Goal: Transaction & Acquisition: Book appointment/travel/reservation

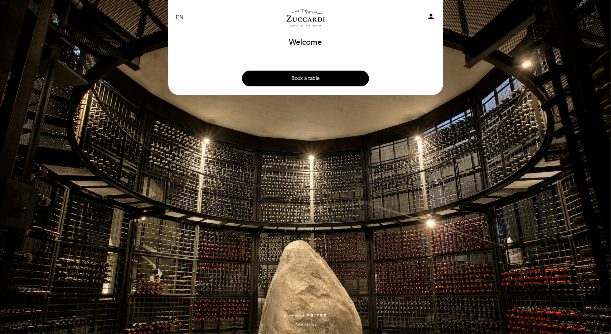
click at [311, 78] on button "Book a table" at bounding box center [305, 79] width 127 height 16
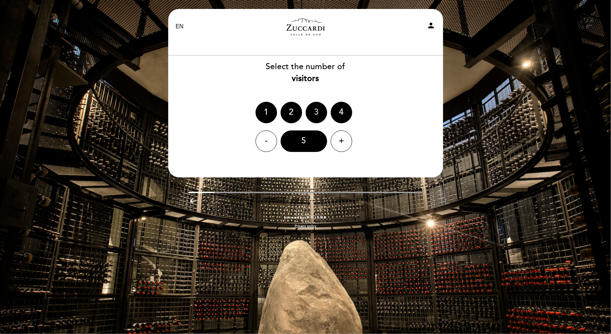
click at [314, 113] on div "3" at bounding box center [316, 112] width 21 height 21
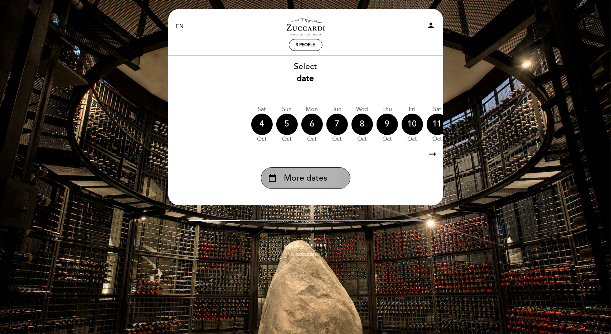
click at [322, 180] on span "More dates" at bounding box center [305, 178] width 43 height 12
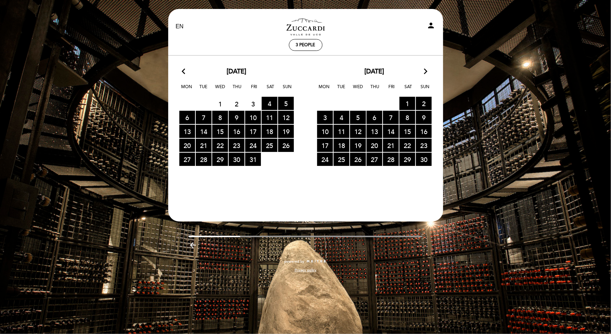
click at [423, 71] on icon "arrow_forward_ios" at bounding box center [426, 71] width 6 height 9
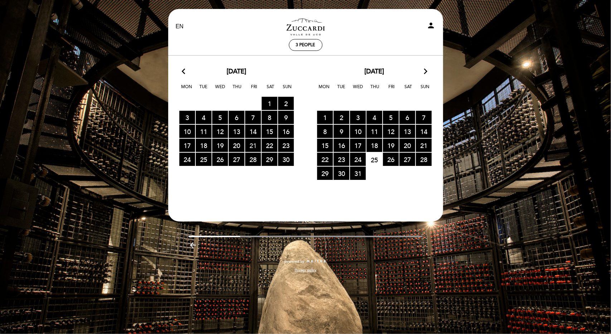
click at [251, 146] on span "21 RESERVATIONS AVAILABLE" at bounding box center [253, 145] width 16 height 13
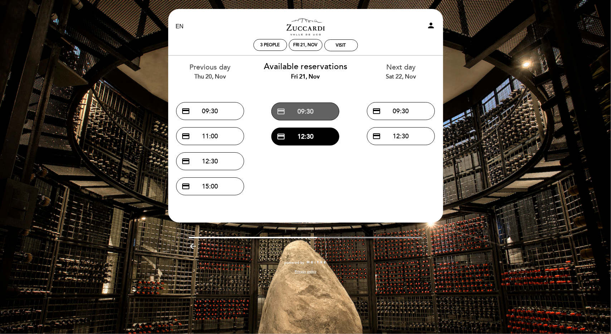
click at [312, 110] on button "credit_card 09:30" at bounding box center [305, 111] width 68 height 18
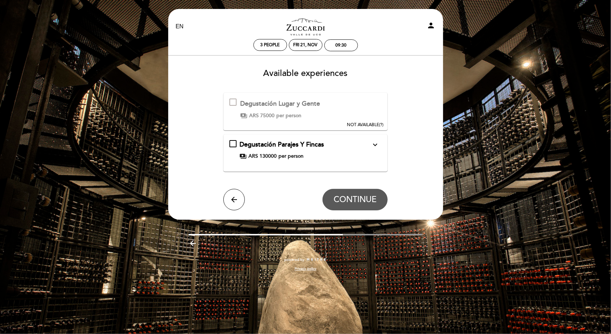
click at [255, 112] on span "ARS 75000" at bounding box center [261, 115] width 25 height 7
drag, startPoint x: 238, startPoint y: 93, endPoint x: 236, endPoint y: 97, distance: 3.9
click at [237, 95] on div "Degustación Lugar y Gente This experience is not available for your selected da…" at bounding box center [305, 111] width 164 height 38
click at [235, 103] on div at bounding box center [232, 101] width 7 height 7
click at [232, 200] on icon "arrow_back" at bounding box center [234, 199] width 9 height 9
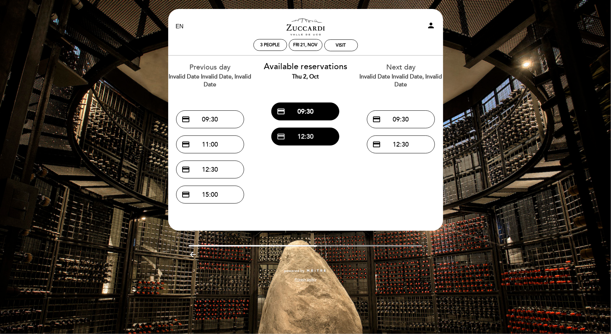
click at [308, 136] on button "credit_card 12:30" at bounding box center [305, 136] width 68 height 18
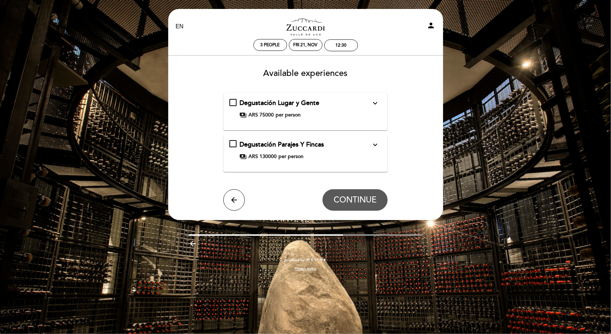
click at [273, 114] on span "ARS 75000" at bounding box center [260, 114] width 25 height 7
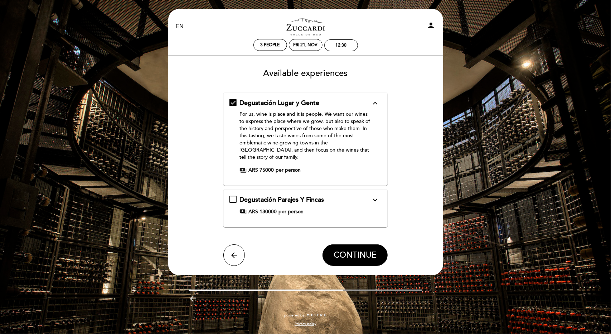
click at [228, 244] on div "arrow_back CONTINUE" at bounding box center [305, 254] width 164 height 21
click at [230, 244] on button "arrow_back" at bounding box center [233, 254] width 21 height 21
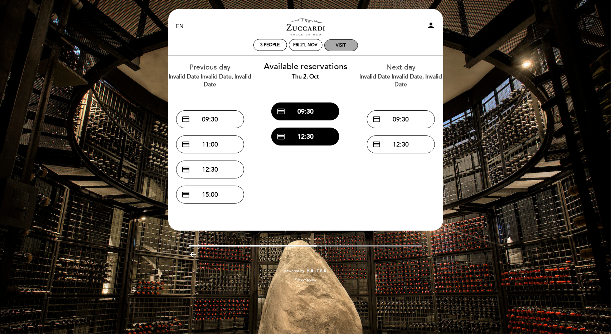
click at [338, 46] on div "visit" at bounding box center [341, 45] width 10 height 5
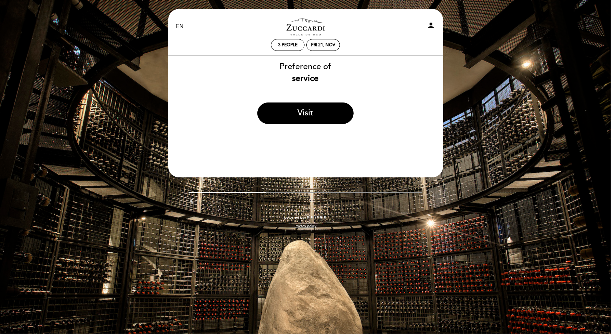
click at [296, 90] on div "Preference of service visit" at bounding box center [306, 95] width 276 height 69
click at [324, 48] on div "Fri 21, Nov" at bounding box center [323, 45] width 34 height 12
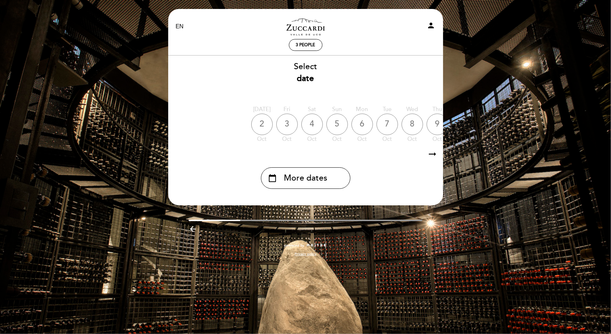
click at [291, 126] on div "3" at bounding box center [286, 123] width 21 height 21
click at [306, 187] on div "calendar_today More dates" at bounding box center [306, 177] width 90 height 21
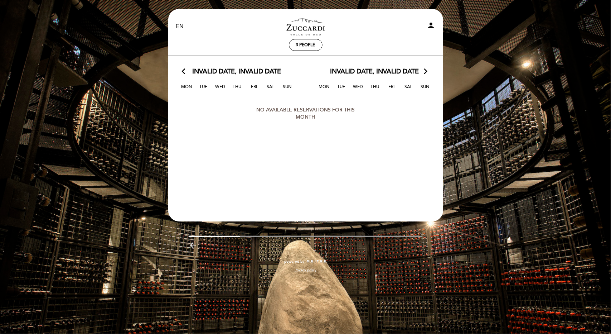
click at [422, 73] on div "Invalid date, Invalid date arrow_forward_ios" at bounding box center [375, 71] width 138 height 9
click at [427, 71] on icon "arrow_forward_ios" at bounding box center [426, 71] width 6 height 9
click at [383, 71] on span "Invalid date, Invalid date" at bounding box center [374, 71] width 89 height 9
click at [304, 46] on span "3 people" at bounding box center [305, 44] width 19 height 5
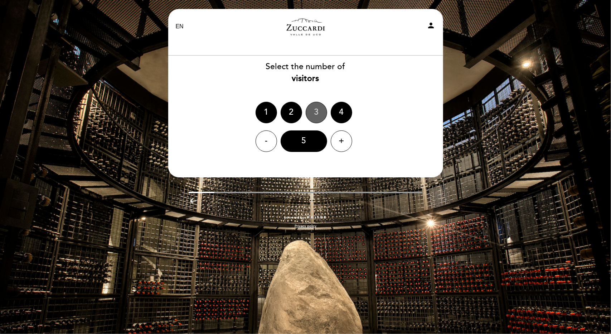
click at [312, 114] on div "3" at bounding box center [316, 112] width 21 height 21
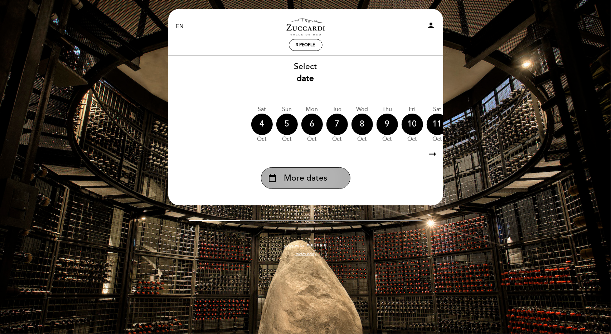
click at [298, 177] on span "More dates" at bounding box center [305, 178] width 43 height 12
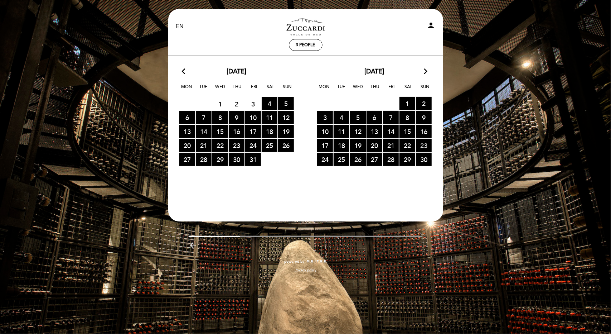
click at [421, 147] on span "23 RESERVATIONS AVAILABLE" at bounding box center [424, 145] width 16 height 13
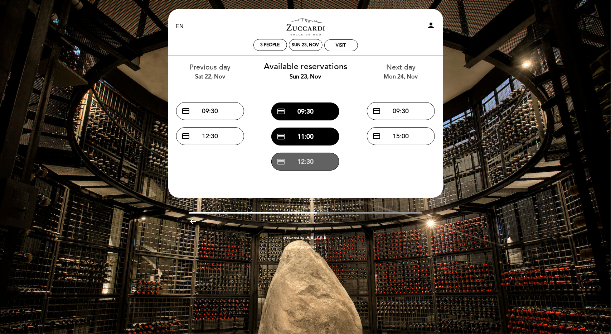
click at [314, 159] on button "credit_card 12:30" at bounding box center [305, 162] width 68 height 18
